Goal: Task Accomplishment & Management: Use online tool/utility

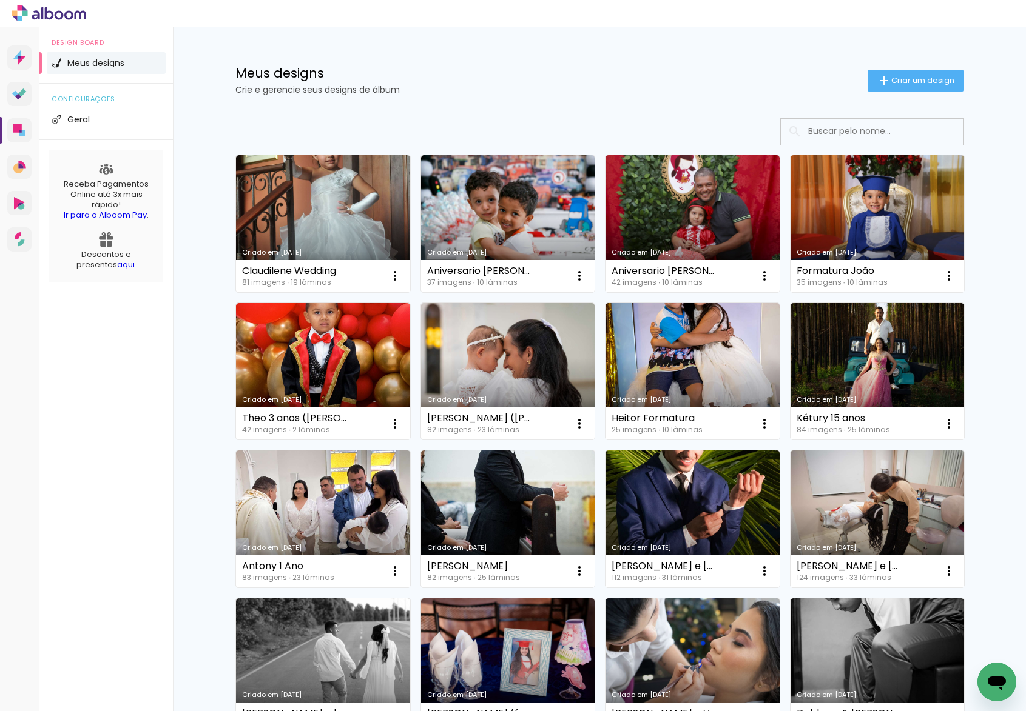
click at [192, 246] on div "Meus designs Crie e gerencie seus designs de álbum Criar um design Criado em [D…" at bounding box center [599, 671] width 853 height 1289
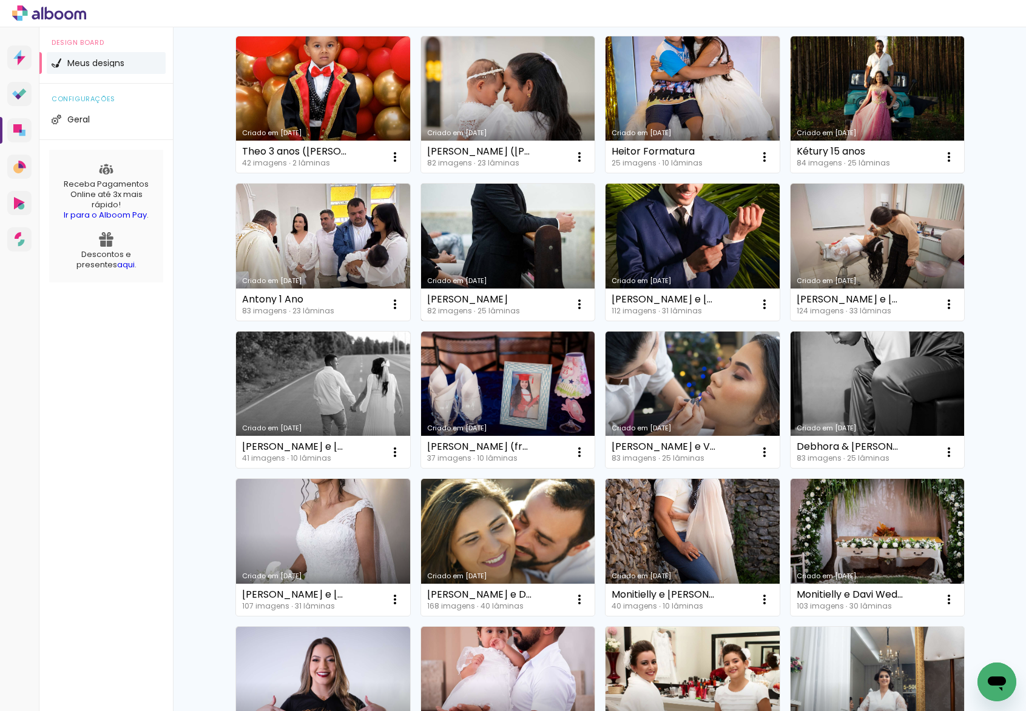
scroll to position [175, 0]
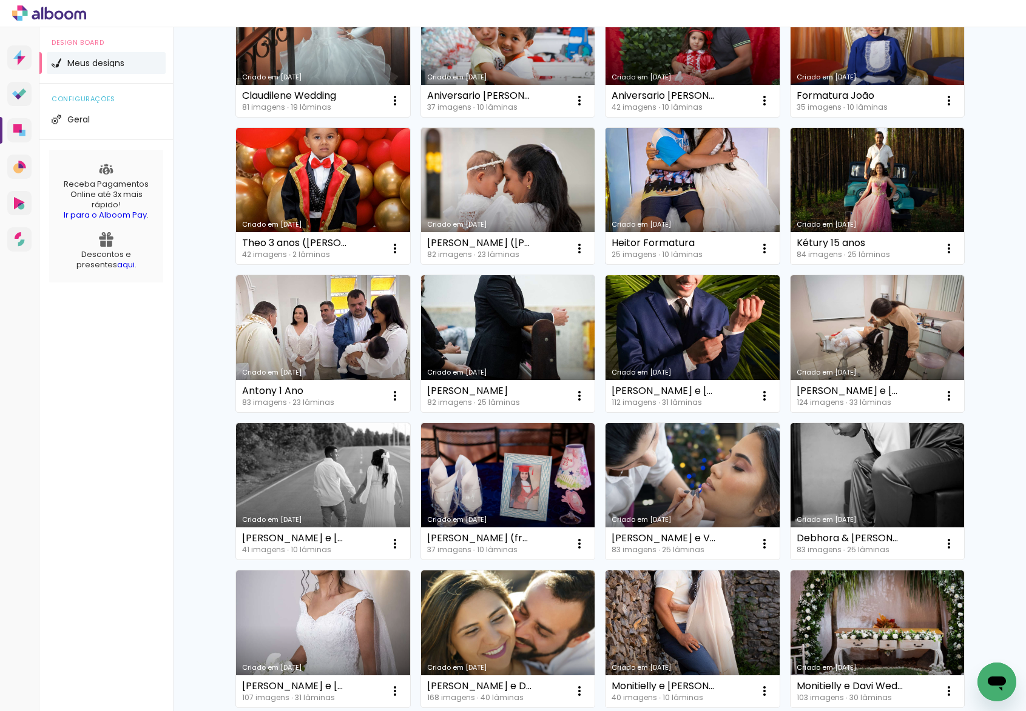
click at [660, 185] on link "Criado em [DATE]" at bounding box center [692, 196] width 174 height 137
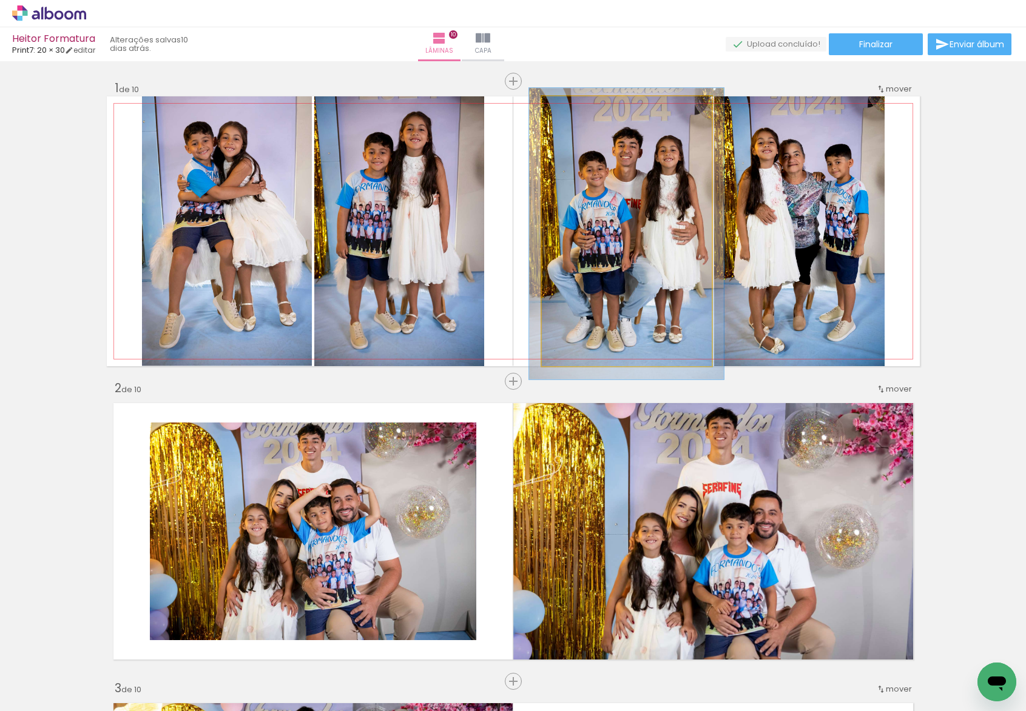
drag, startPoint x: 650, startPoint y: 296, endPoint x: 651, endPoint y: 289, distance: 7.5
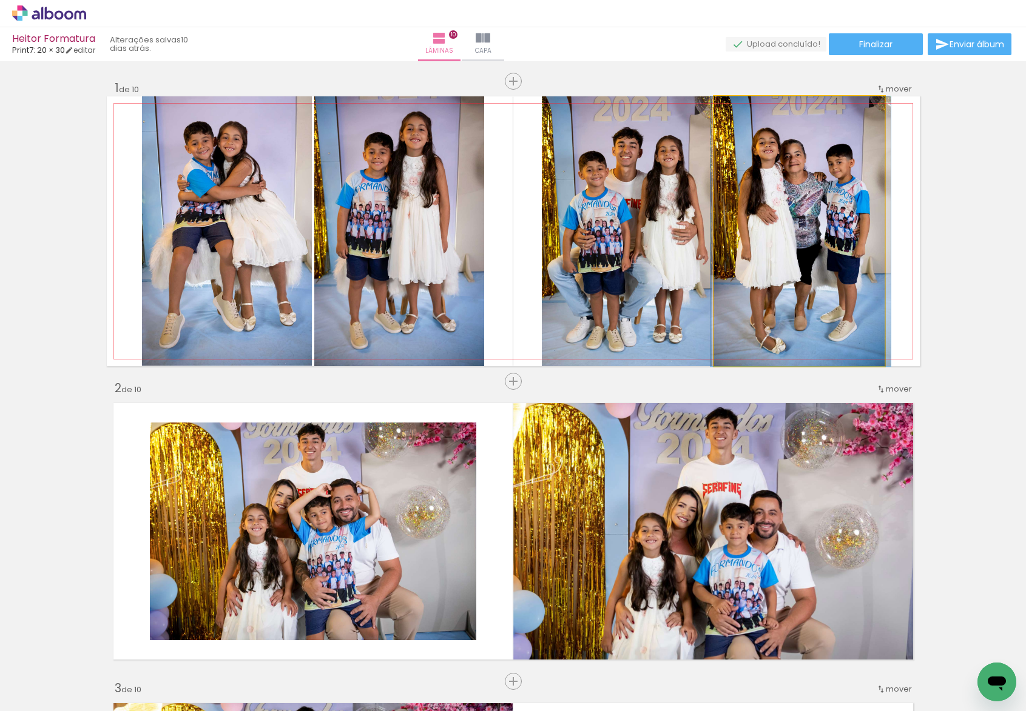
drag, startPoint x: 848, startPoint y: 309, endPoint x: 849, endPoint y: 296, distance: 12.8
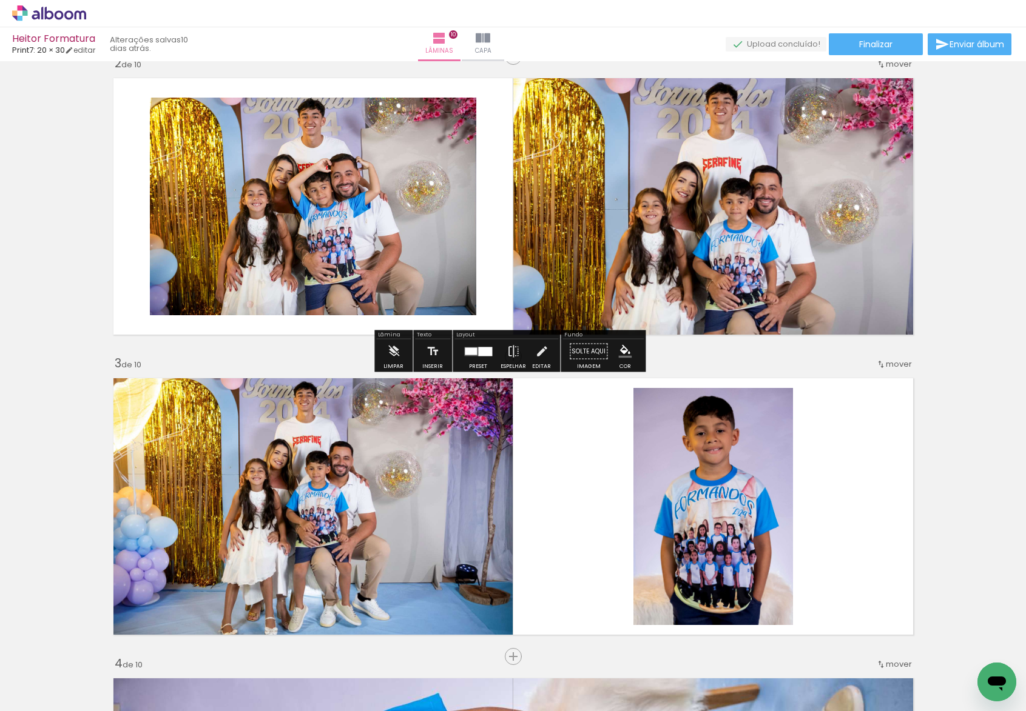
scroll to position [311, 0]
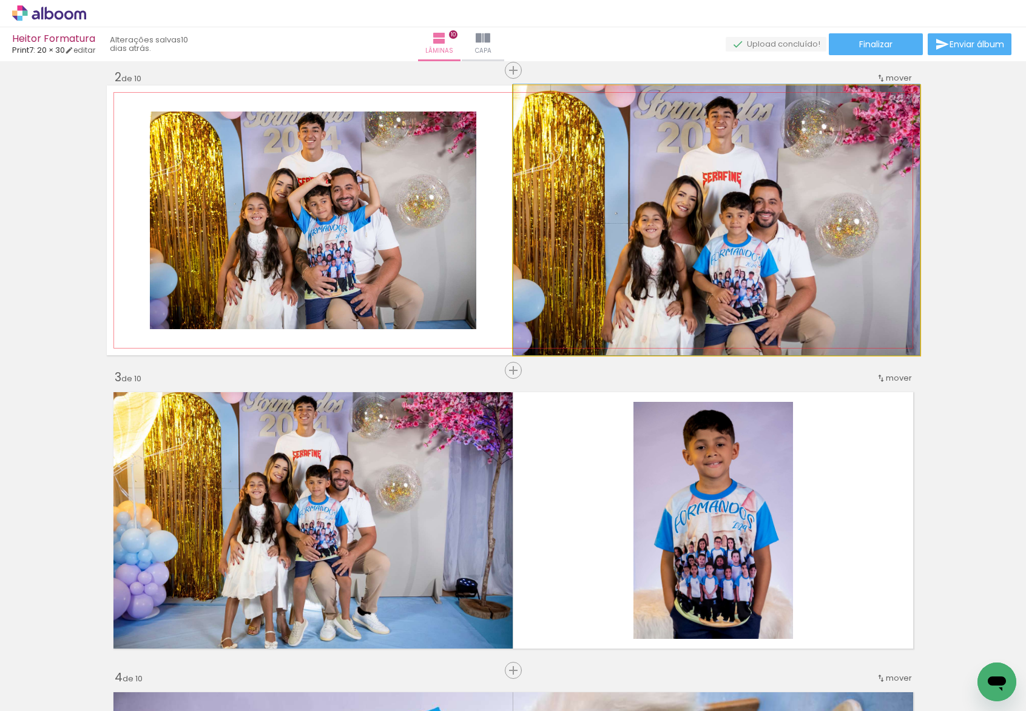
drag, startPoint x: 816, startPoint y: 315, endPoint x: 819, endPoint y: 301, distance: 15.0
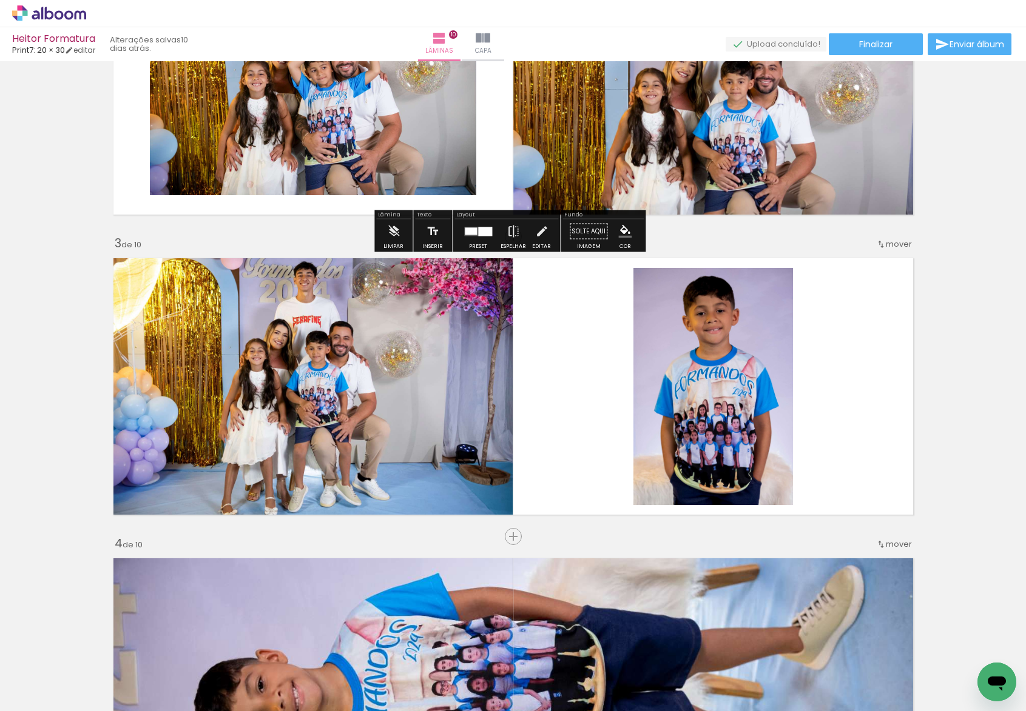
scroll to position [446, 0]
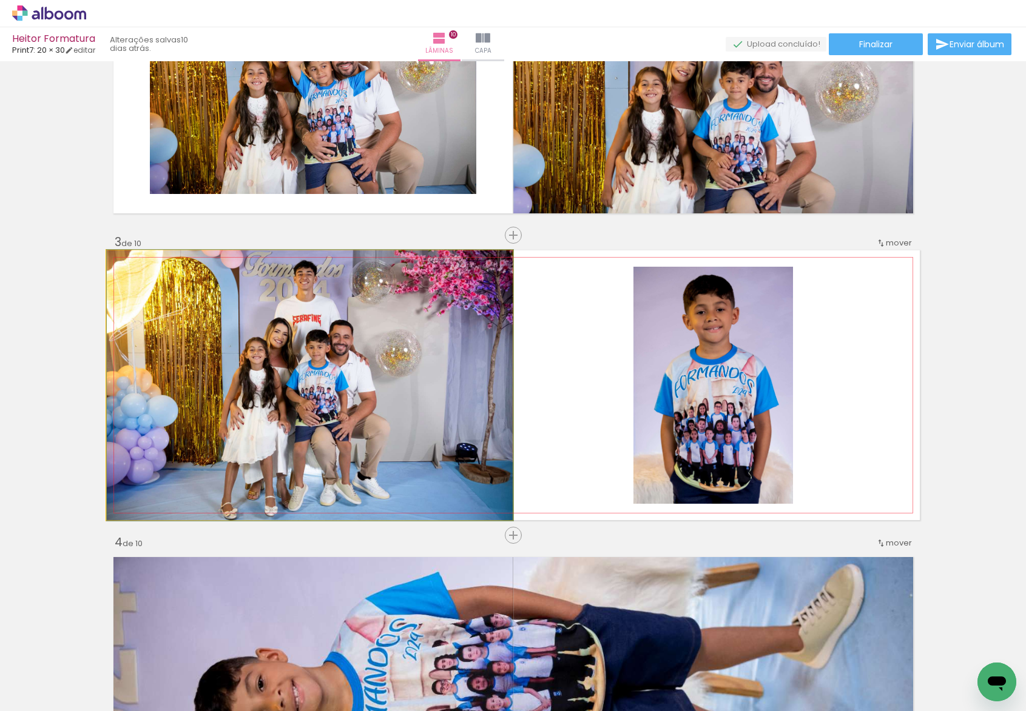
click at [478, 326] on quentale-photo at bounding box center [310, 385] width 406 height 270
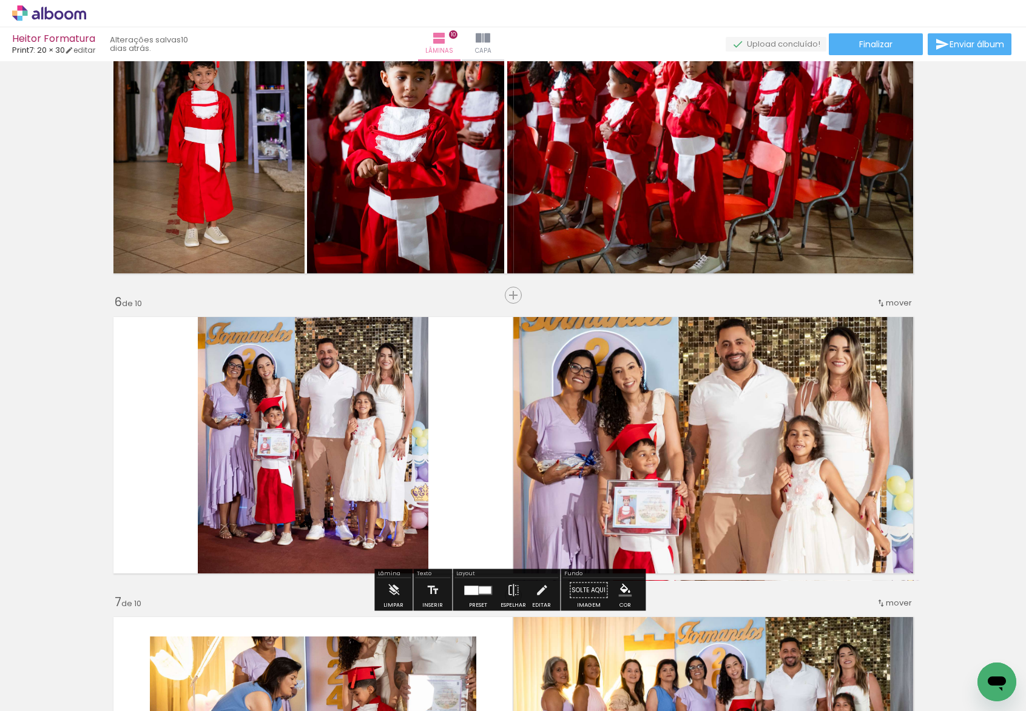
scroll to position [1305, 0]
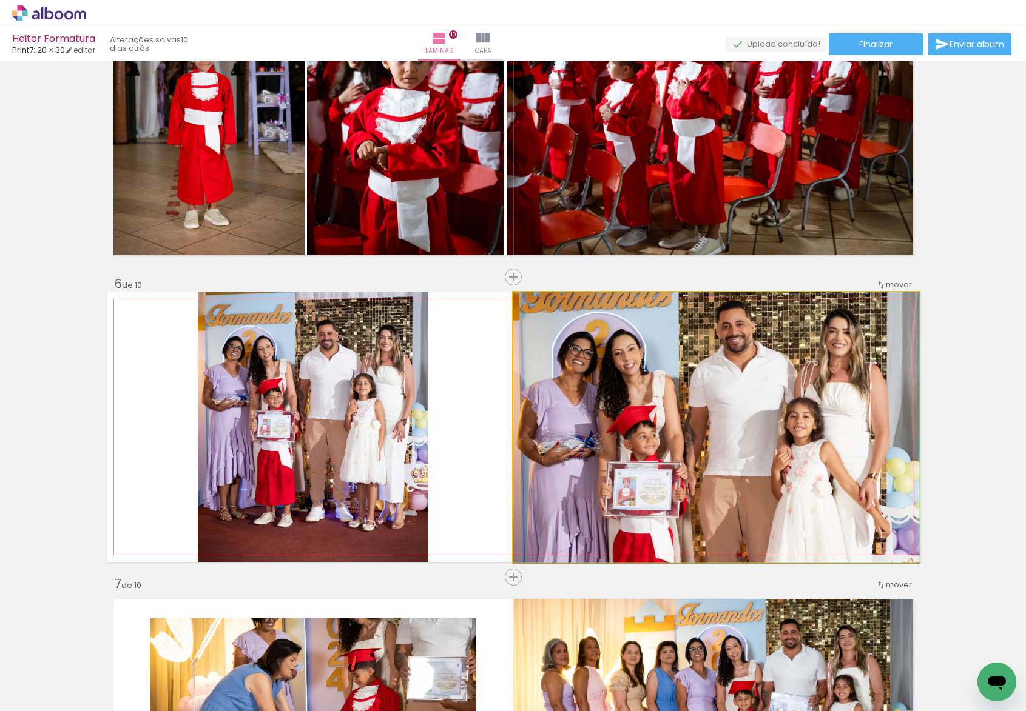
drag, startPoint x: 711, startPoint y: 383, endPoint x: 714, endPoint y: 405, distance: 22.0
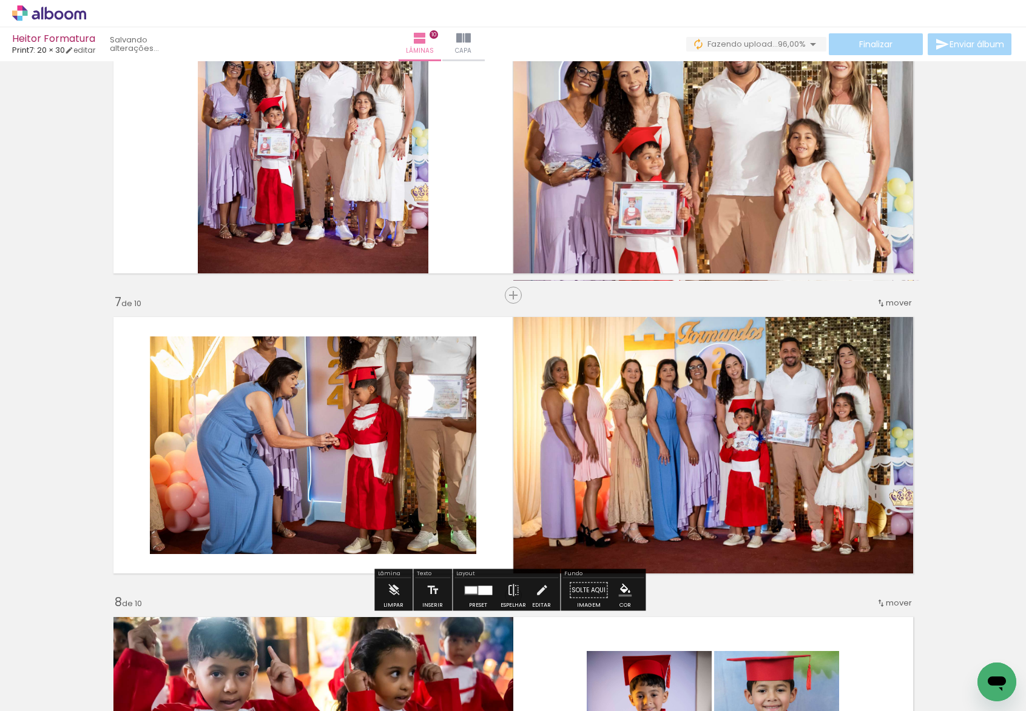
scroll to position [1887, 0]
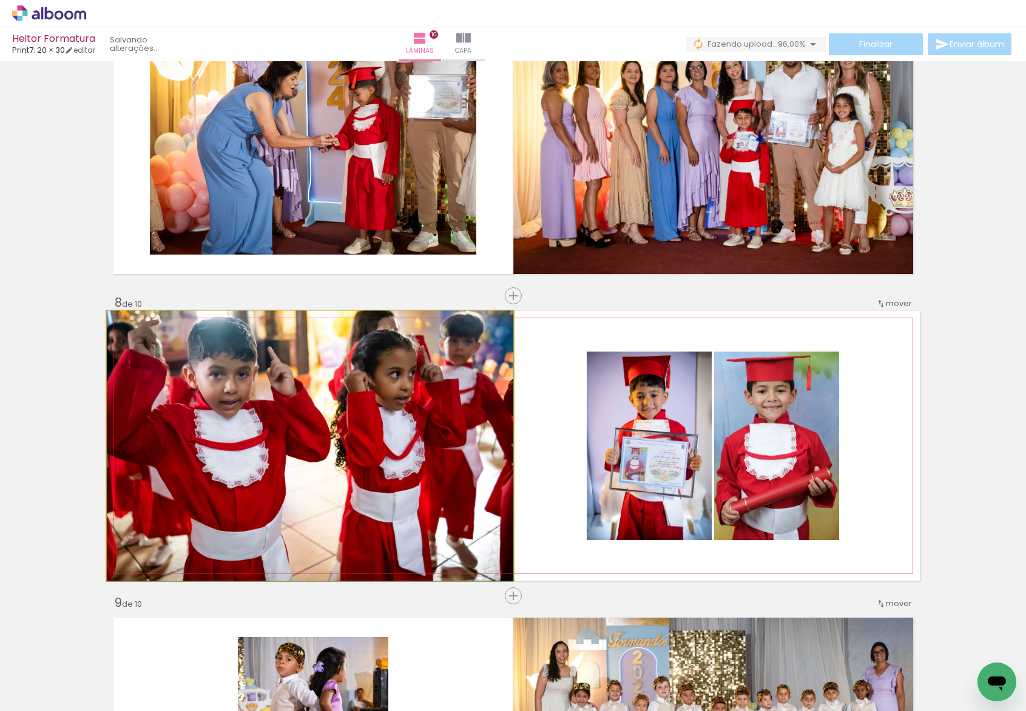
drag, startPoint x: 358, startPoint y: 442, endPoint x: 366, endPoint y: 442, distance: 7.3
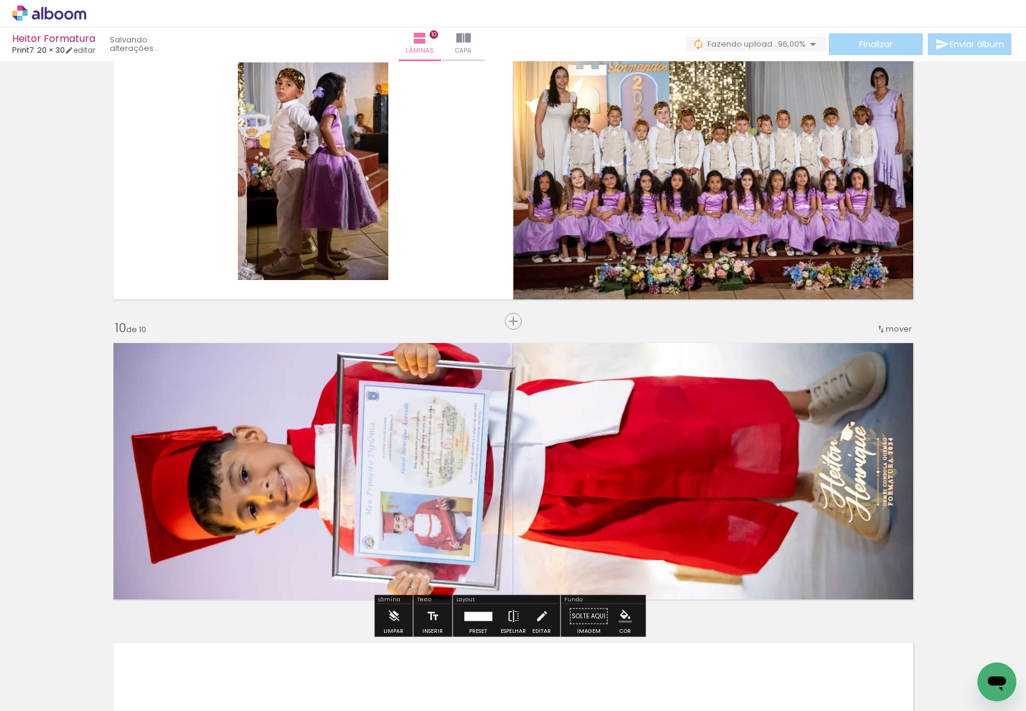
scroll to position [2549, 0]
